Goal: Task Accomplishment & Management: Manage account settings

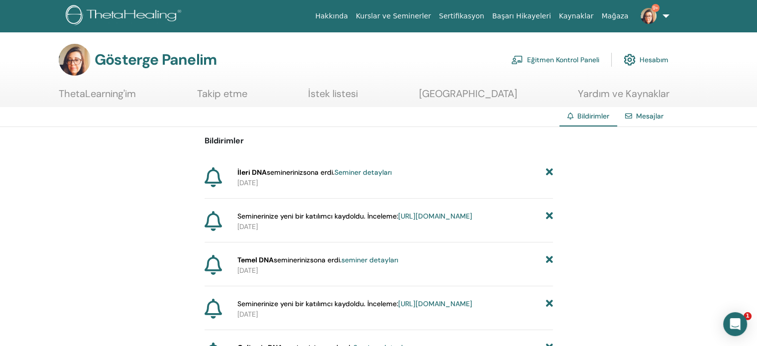
click at [565, 61] on font "Eğitmen Kontrol Paneli" at bounding box center [563, 60] width 72 height 9
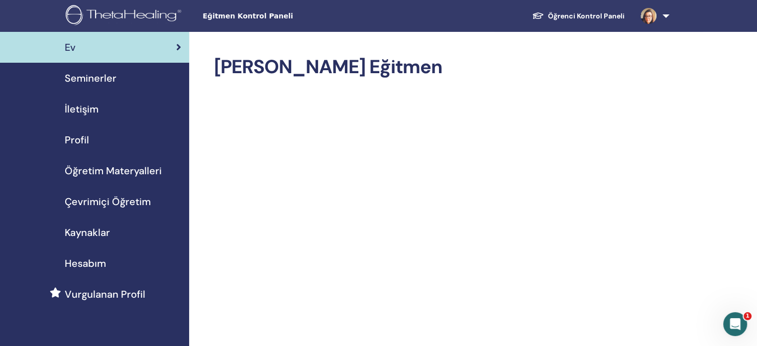
click at [85, 74] on font "Seminerler" at bounding box center [91, 78] width 52 height 13
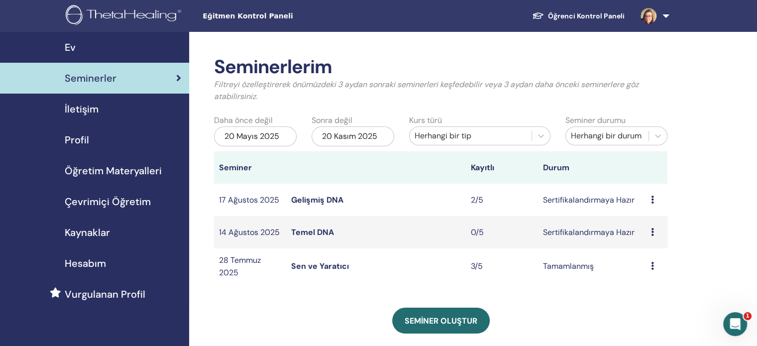
click at [651, 202] on icon at bounding box center [652, 200] width 3 height 8
click at [662, 244] on font "Katılımcılar" at bounding box center [645, 239] width 41 height 10
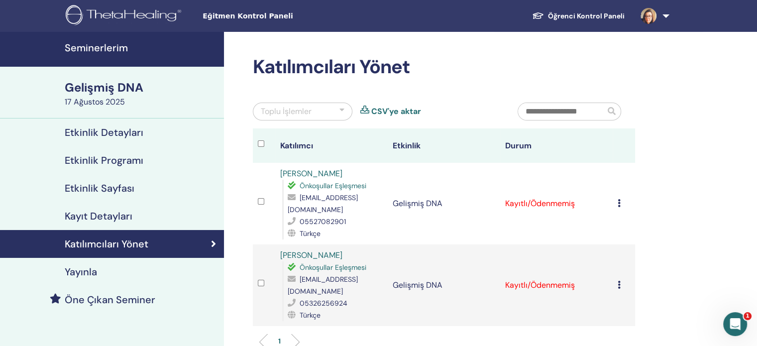
click at [623, 199] on div "Kaydı İptal Et Otomatik onaylama yapmayın Ödendi olarak işaretle Ödenmemiş olar…" at bounding box center [624, 204] width 12 height 12
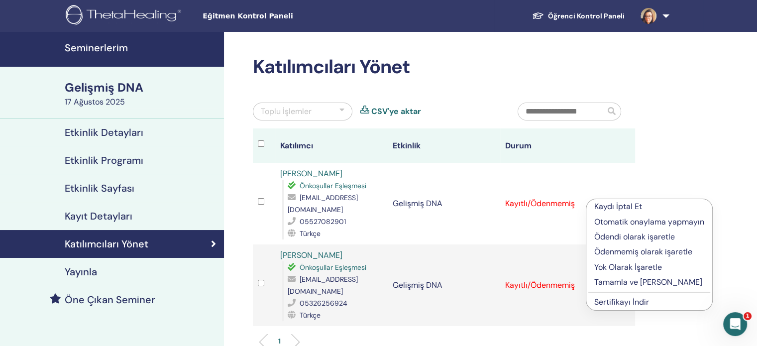
click at [657, 280] on font "Tamamla ve Onayla" at bounding box center [648, 282] width 108 height 10
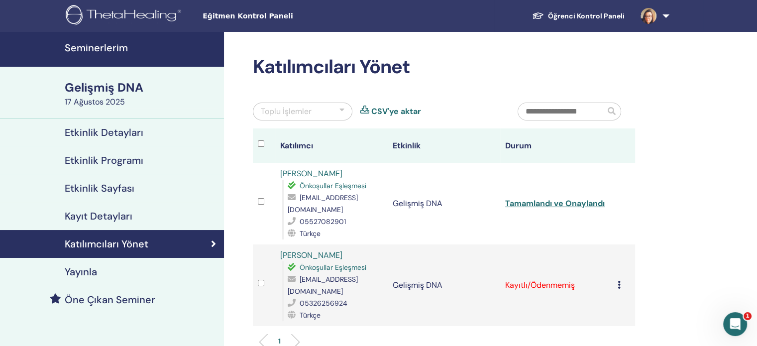
click at [621, 279] on div "Kaydı İptal Et Otomatik onaylama yapmayın Ödendi olarak işaretle Ödenmemiş olar…" at bounding box center [624, 285] width 12 height 12
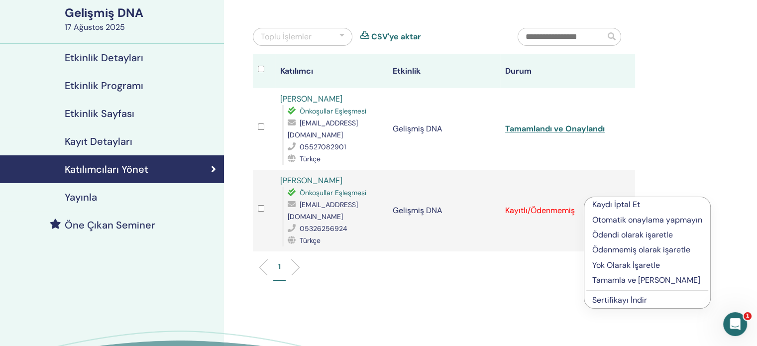
scroll to position [100, 0]
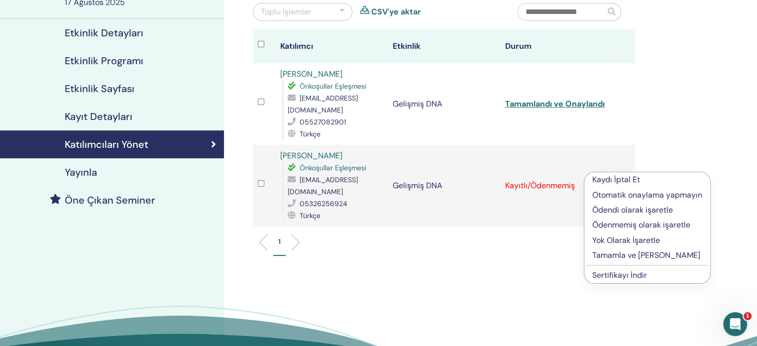
click at [618, 255] on font "Tamamla ve Onayla" at bounding box center [646, 255] width 108 height 10
